Goal: Task Accomplishment & Management: Manage account settings

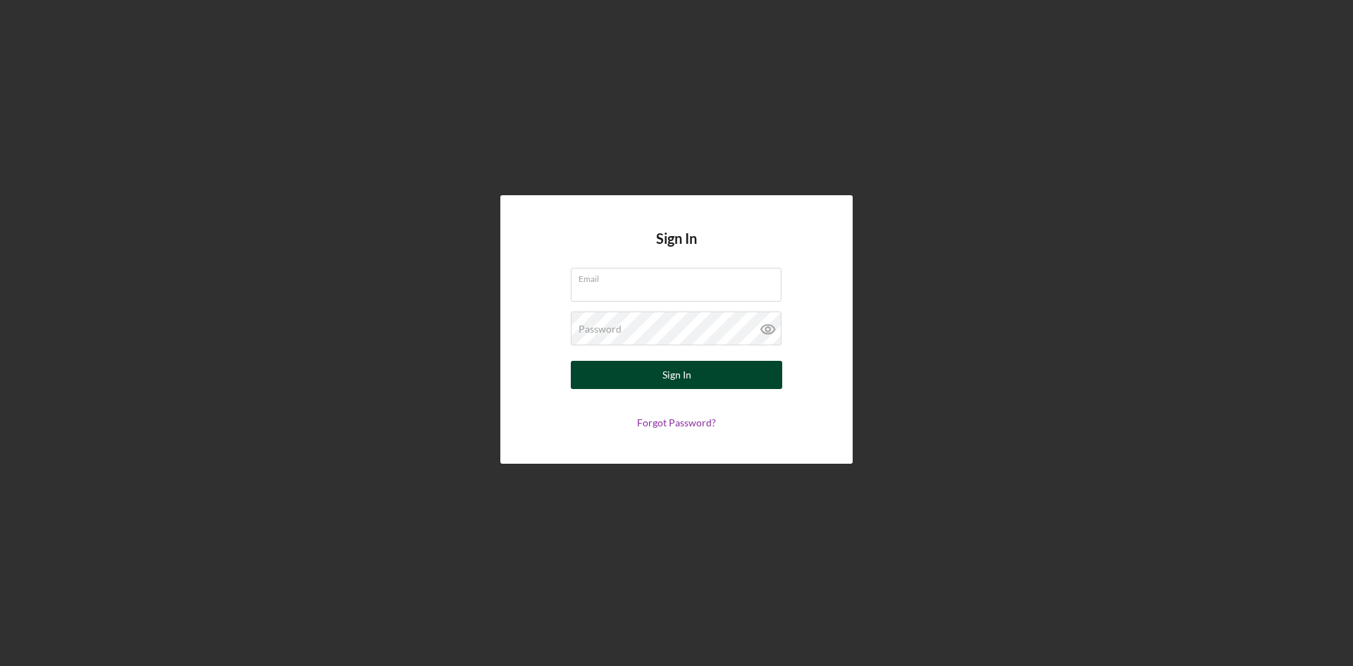
type input "[PERSON_NAME][EMAIL_ADDRESS][DOMAIN_NAME]"
click at [677, 368] on div "Sign In" at bounding box center [677, 375] width 29 height 28
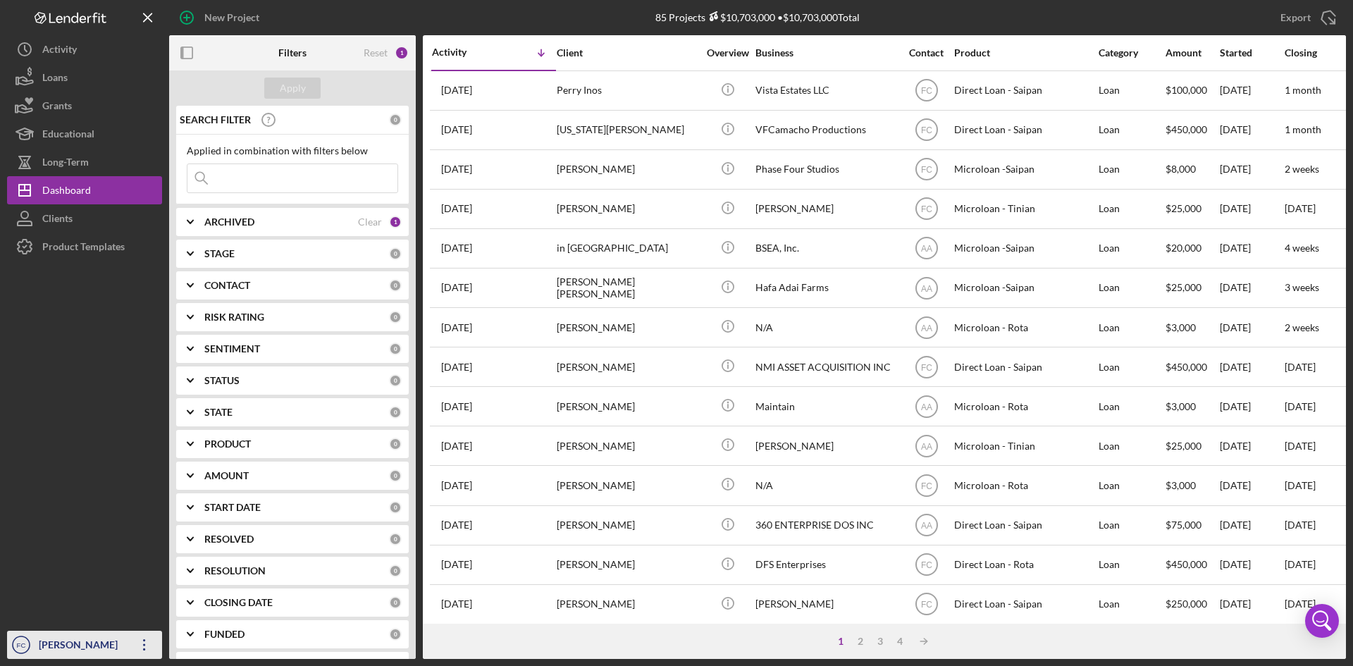
click at [87, 636] on div "[PERSON_NAME]" at bounding box center [81, 647] width 92 height 32
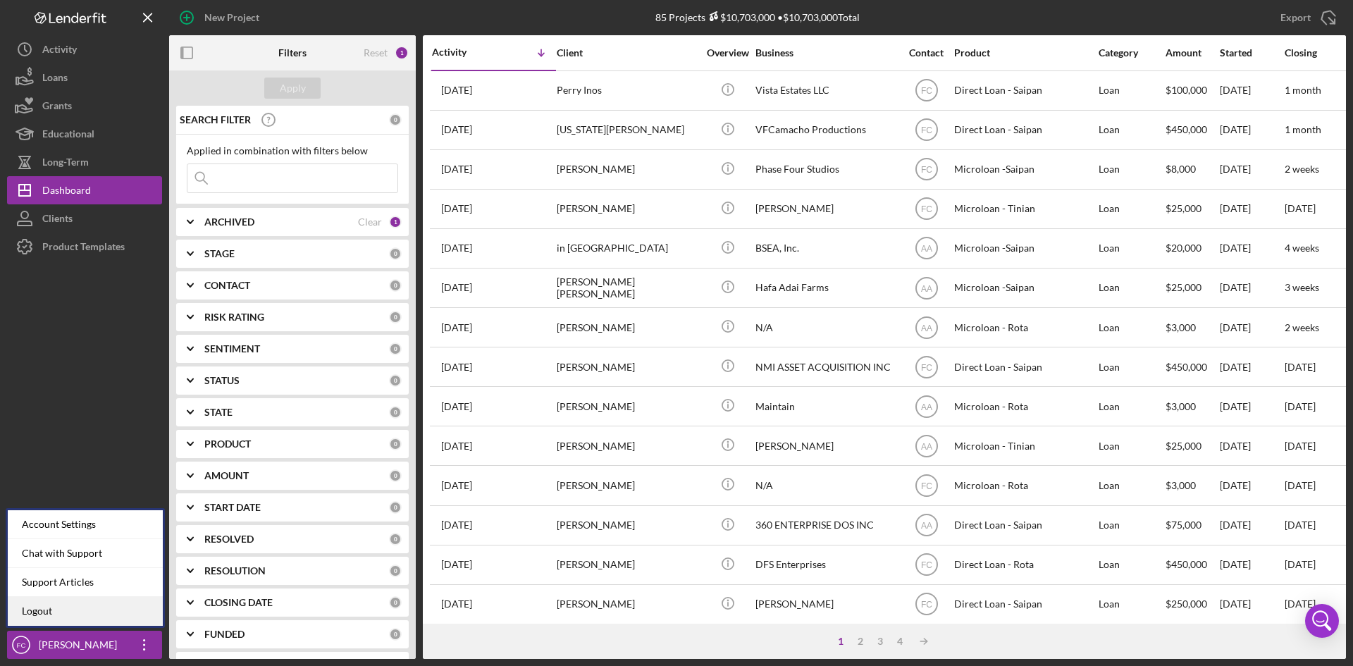
click at [82, 615] on link "Logout" at bounding box center [85, 611] width 155 height 29
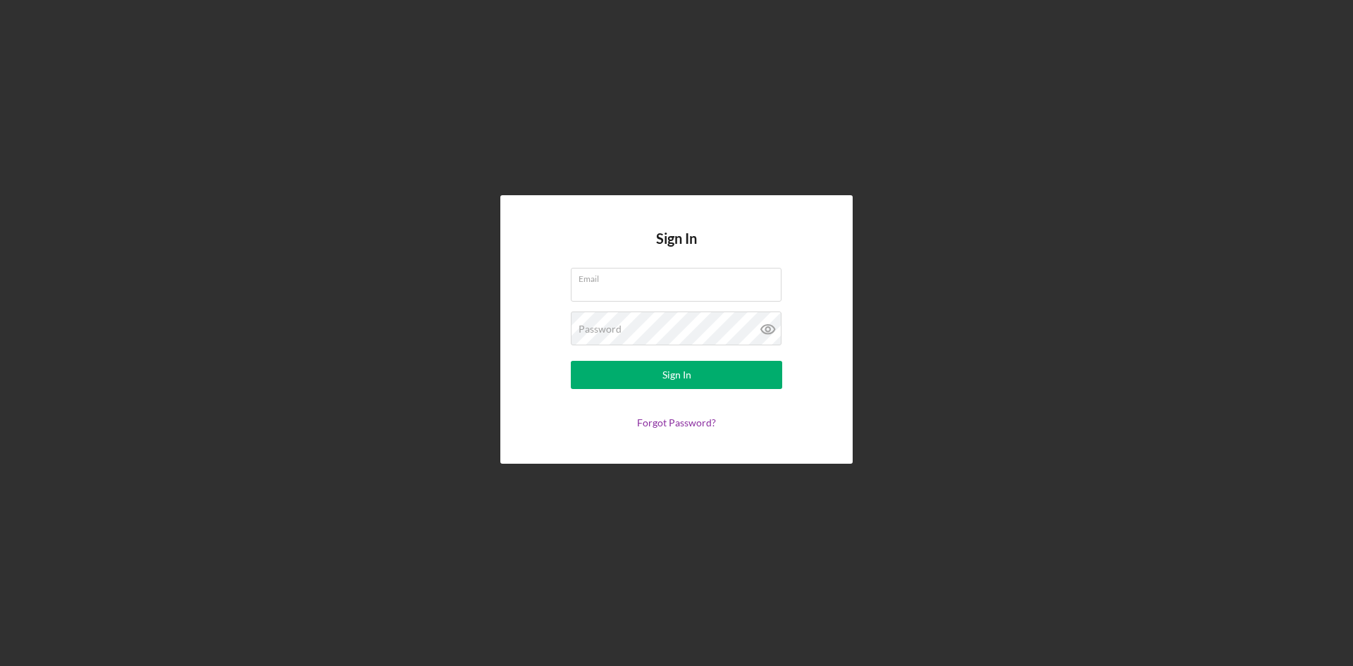
type input "[PERSON_NAME][EMAIL_ADDRESS][DOMAIN_NAME]"
